Goal: Task Accomplishment & Management: Use online tool/utility

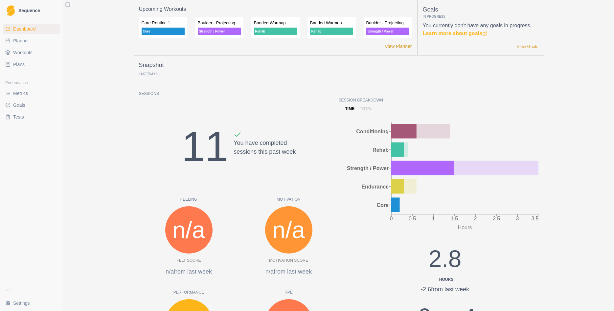
click at [23, 40] on span "Planner" at bounding box center [21, 40] width 16 height 7
select select "month"
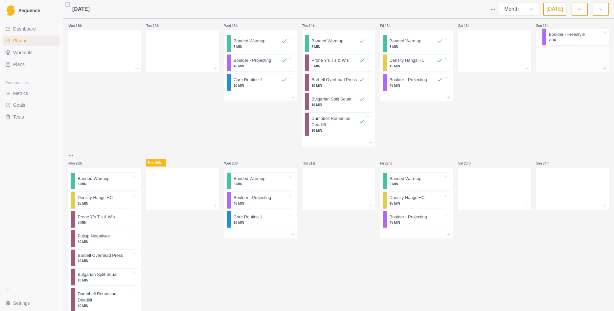
scroll to position [381, 0]
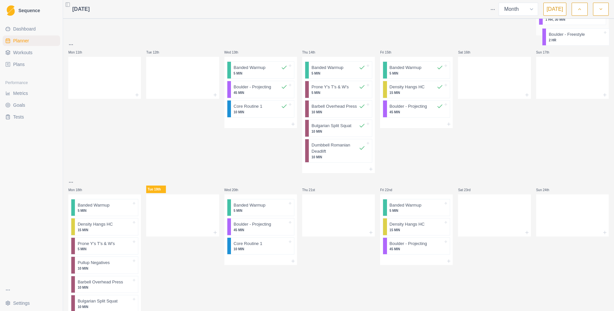
drag, startPoint x: 93, startPoint y: 284, endPoint x: 567, endPoint y: 40, distance: 532.4
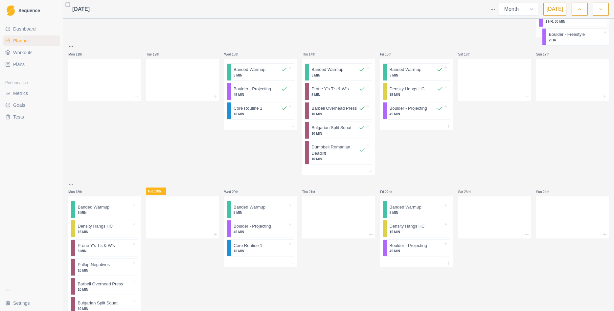
click at [567, 38] on div "Mon 28th Tue 29th Wed 30th Banded Warmup 5 MIN Boulder - Projecting 45 MIN Core…" at bounding box center [338, 98] width 541 height 931
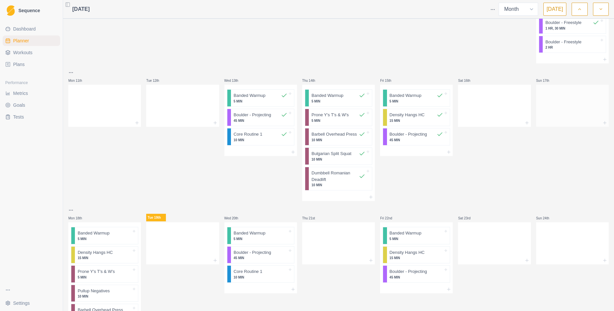
scroll to position [380, 0]
drag, startPoint x: 568, startPoint y: 47, endPoint x: 570, endPoint y: 114, distance: 67.1
click at [570, 114] on div "Mon 28th Tue 29th Wed 30th Banded Warmup 5 MIN Boulder - Projecting 45 MIN Core…" at bounding box center [338, 106] width 541 height 931
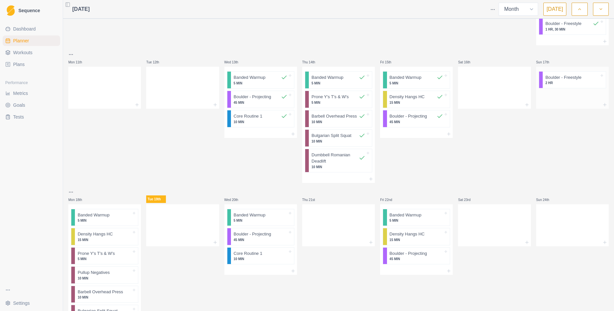
click at [581, 81] on p "Boulder - Freestyle" at bounding box center [564, 77] width 36 height 7
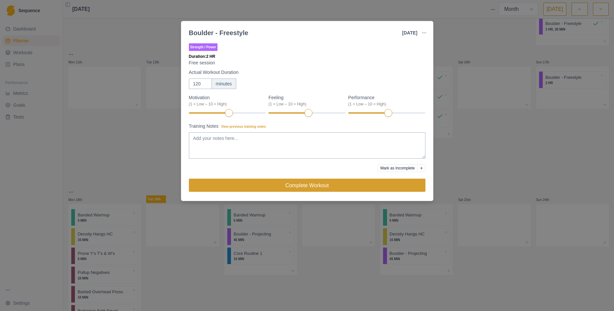
click at [360, 184] on button "Complete Workout" at bounding box center [307, 185] width 237 height 13
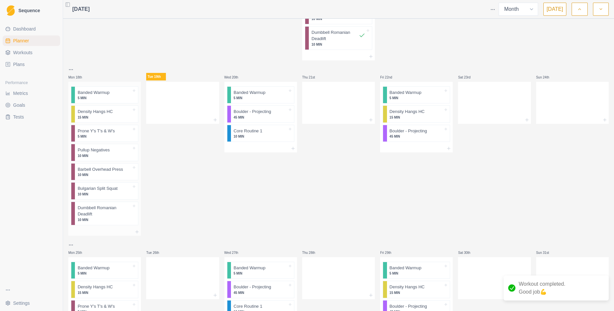
scroll to position [505, 0]
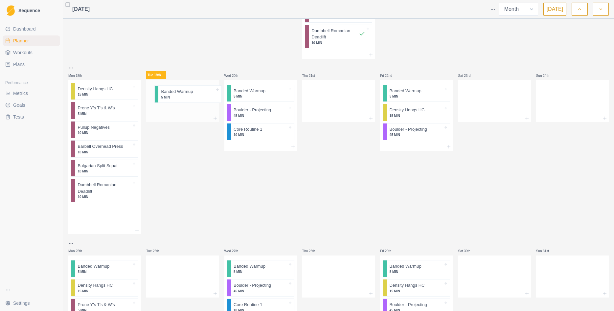
drag, startPoint x: 101, startPoint y: 94, endPoint x: 185, endPoint y: 94, distance: 84.5
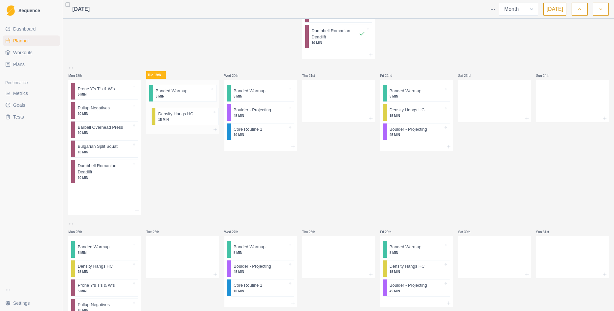
drag, startPoint x: 164, startPoint y: 104, endPoint x: 178, endPoint y: 118, distance: 20.0
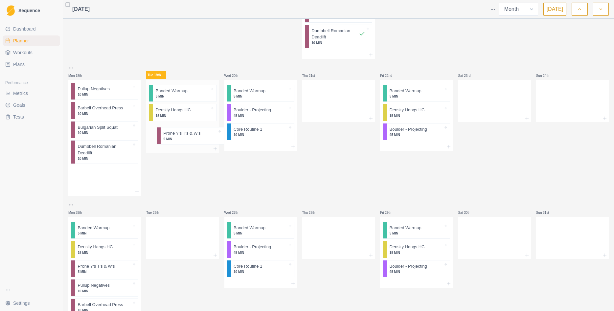
drag, startPoint x: 146, startPoint y: 116, endPoint x: 178, endPoint y: 137, distance: 38.3
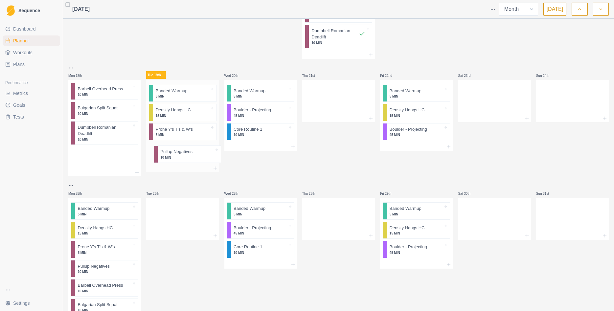
drag, startPoint x: 83, startPoint y: 94, endPoint x: 169, endPoint y: 156, distance: 105.7
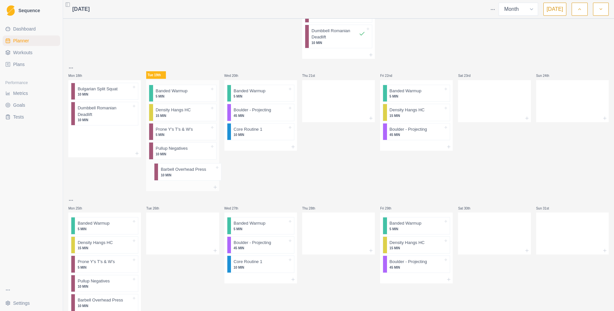
drag, startPoint x: 89, startPoint y: 94, endPoint x: 175, endPoint y: 172, distance: 116.3
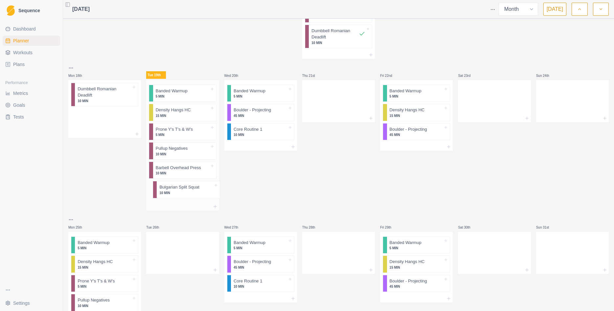
drag, startPoint x: 131, startPoint y: 147, endPoint x: 172, endPoint y: 191, distance: 60.5
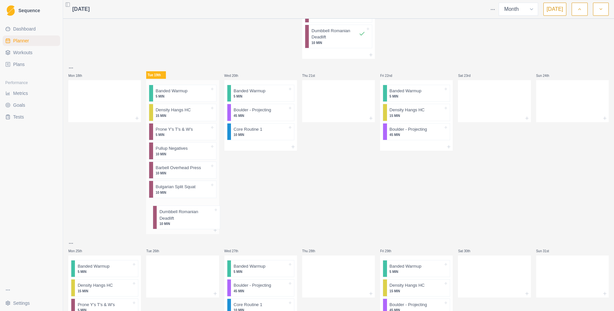
drag, startPoint x: 139, startPoint y: 171, endPoint x: 179, endPoint y: 219, distance: 61.4
click at [215, 232] on icon at bounding box center [215, 230] width 5 height 5
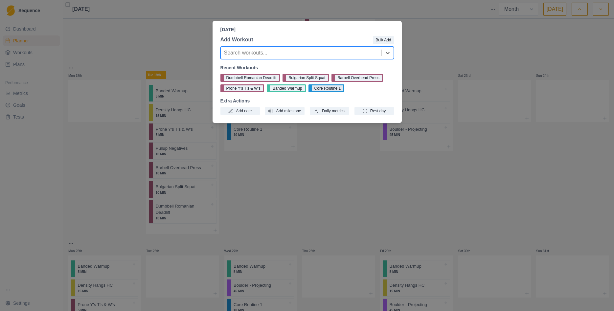
click at [330, 89] on button "Core Routine 1" at bounding box center [327, 88] width 36 height 8
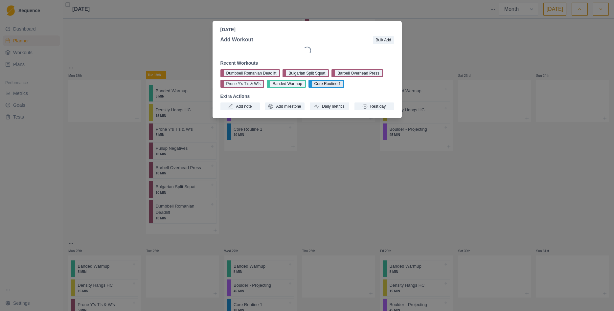
click at [330, 89] on div "Recent Workouts Dumbbell Romanian Deadlift Bulgarian Split Squat Barbell Overhe…" at bounding box center [308, 85] width 174 height 51
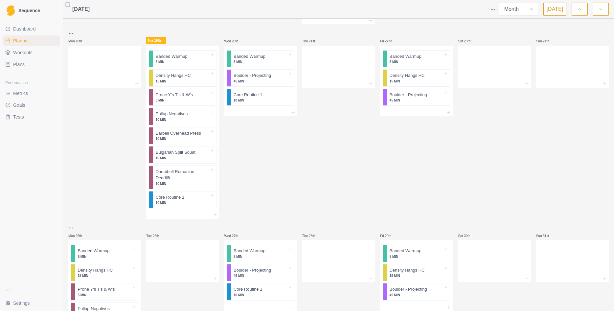
scroll to position [536, 0]
